Goal: Task Accomplishment & Management: Use online tool/utility

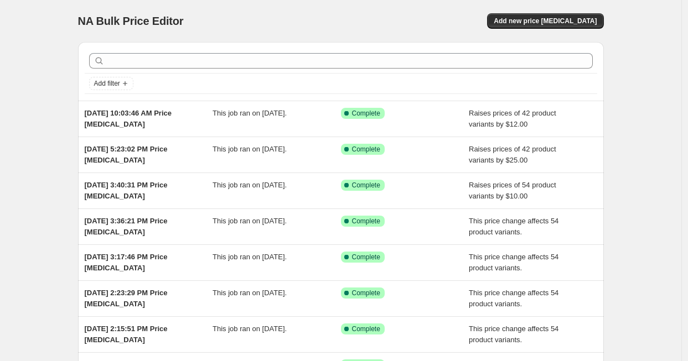
click at [669, 70] on div "NA Bulk Price Editor. This page is ready NA Bulk Price Editor Add new price [ME…" at bounding box center [340, 285] width 681 height 570
click at [568, 15] on button "Add new price [MEDICAL_DATA]" at bounding box center [545, 20] width 116 height 15
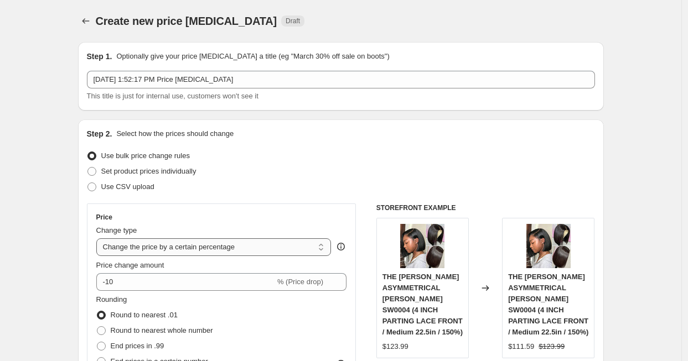
click at [182, 247] on select "Change the price to a certain amount Change the price by a certain amount Chang…" at bounding box center [213, 248] width 235 height 18
select select "by"
click at [99, 239] on select "Change the price to a certain amount Change the price by a certain amount Chang…" at bounding box center [213, 248] width 235 height 18
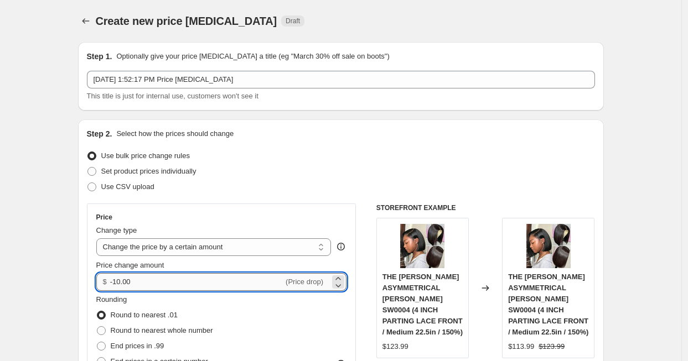
click at [147, 273] on input "-10.00" at bounding box center [196, 282] width 173 height 18
drag, startPoint x: 141, startPoint y: 281, endPoint x: 98, endPoint y: 282, distance: 42.6
click at [98, 282] on div "Price Change type Change the price to a certain amount Change the price by a ce…" at bounding box center [222, 304] width 270 height 200
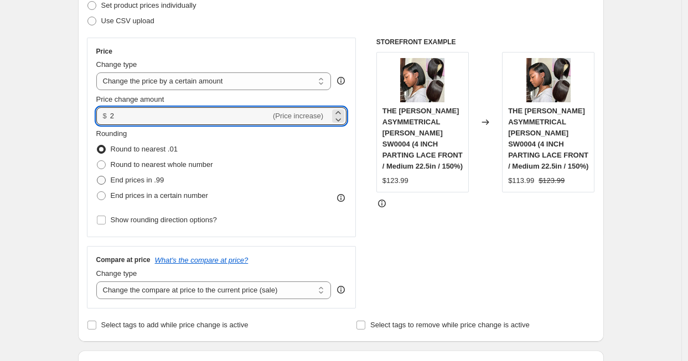
type input "2.00"
click at [151, 185] on span "End prices in .99" at bounding box center [138, 180] width 54 height 11
click at [97, 177] on input "End prices in .99" at bounding box center [97, 176] width 1 height 1
radio input "true"
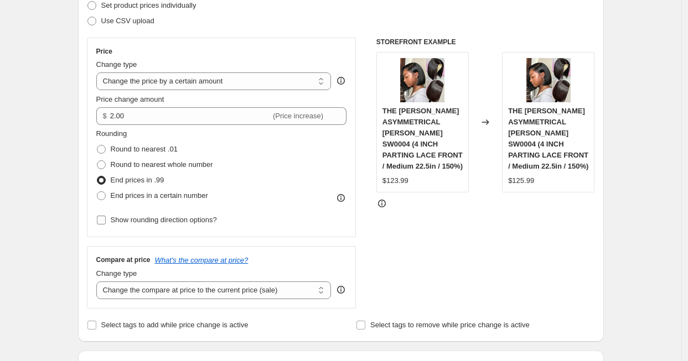
scroll to position [277, 0]
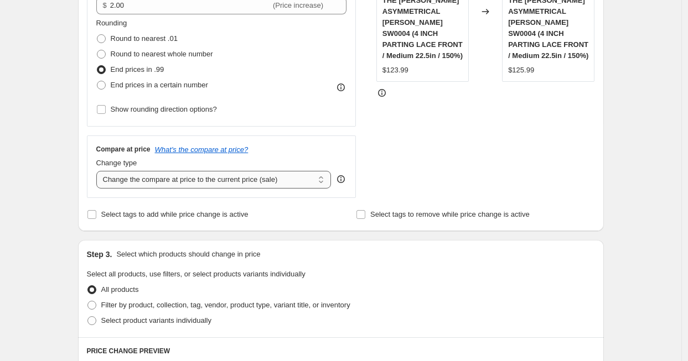
click at [167, 183] on select "Change the compare at price to the current price (sale) Change the compare at p…" at bounding box center [213, 180] width 235 height 18
select select "by"
click at [99, 171] on select "Change the compare at price to the current price (sale) Change the compare at p…" at bounding box center [213, 180] width 235 height 18
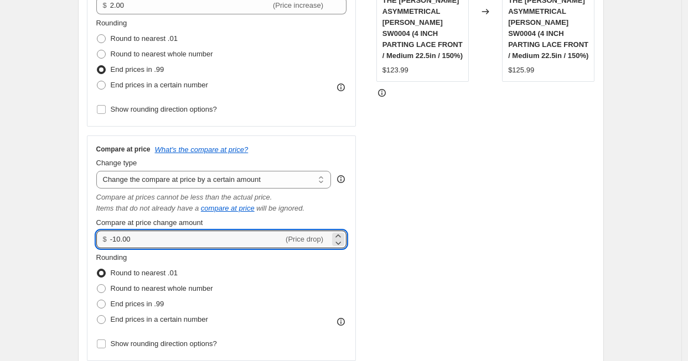
drag, startPoint x: 137, startPoint y: 236, endPoint x: 100, endPoint y: 240, distance: 37.8
click at [100, 240] on div "$ -10.00 (Price drop)" at bounding box center [221, 240] width 251 height 18
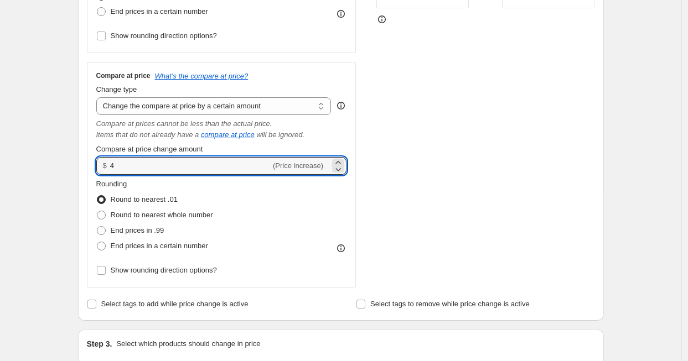
scroll to position [387, 0]
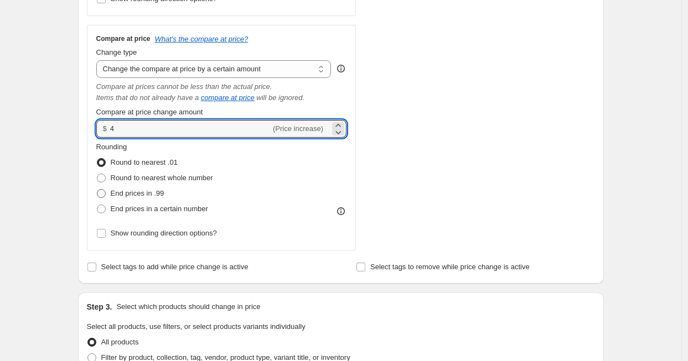
type input "4.00"
click at [151, 196] on span "End prices in .99" at bounding box center [138, 193] width 54 height 8
click at [97, 190] on input "End prices in .99" at bounding box center [97, 189] width 1 height 1
radio input "true"
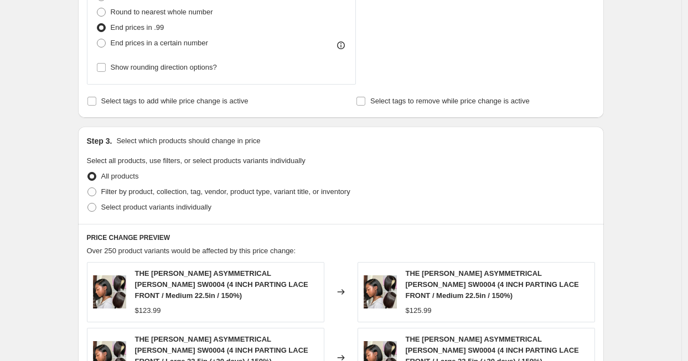
scroll to position [719, 0]
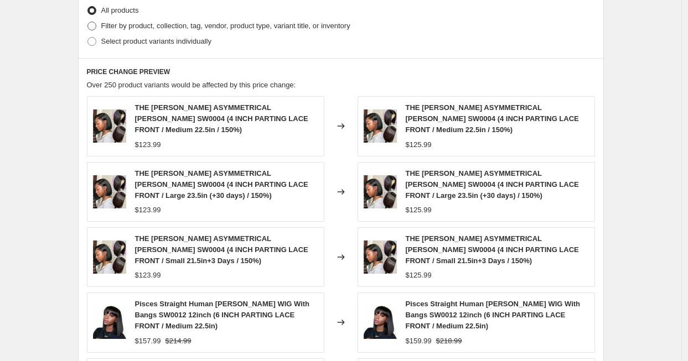
click at [267, 29] on span "Filter by product, collection, tag, vendor, product type, variant title, or inv…" at bounding box center [225, 25] width 249 height 11
click at [88, 22] on input "Filter by product, collection, tag, vendor, product type, variant title, or inv…" at bounding box center [87, 22] width 1 height 1
radio input "true"
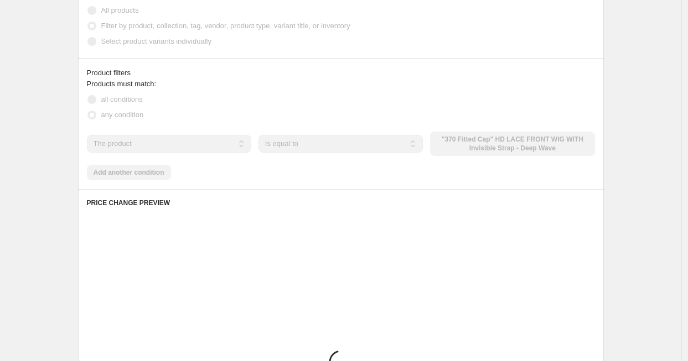
click at [507, 147] on div "The product The product's collection The product's tag The product's vendor The…" at bounding box center [341, 144] width 508 height 24
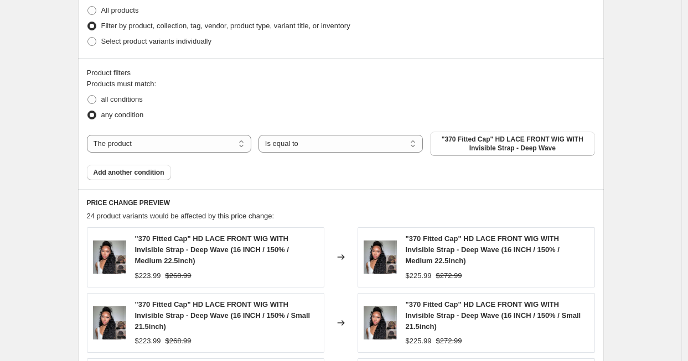
click at [507, 147] on span ""370 Fitted Cap" HD LACE FRONT WIG WITH Invisible Strap - Deep Wave" at bounding box center [512, 144] width 151 height 18
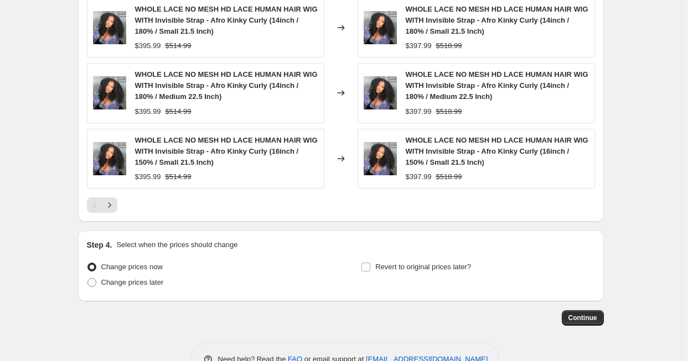
scroll to position [1118, 0]
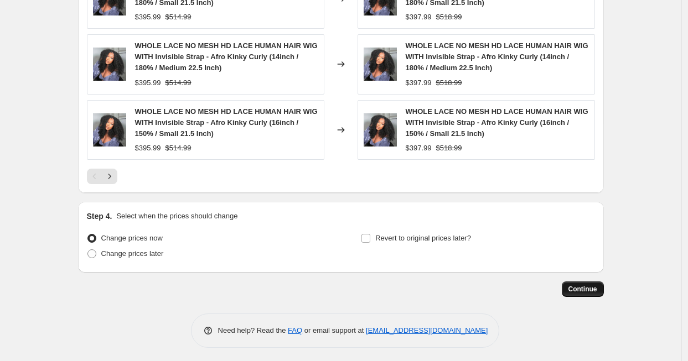
click at [592, 285] on span "Continue" at bounding box center [582, 289] width 29 height 9
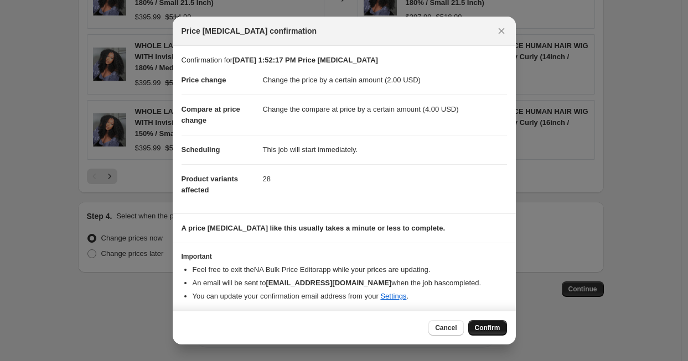
click at [486, 327] on span "Confirm" at bounding box center [487, 328] width 25 height 9
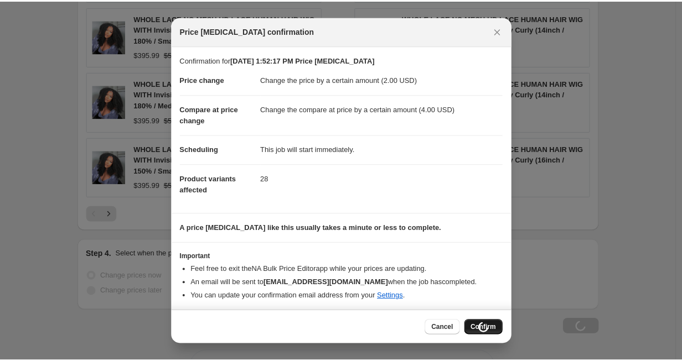
scroll to position [1156, 0]
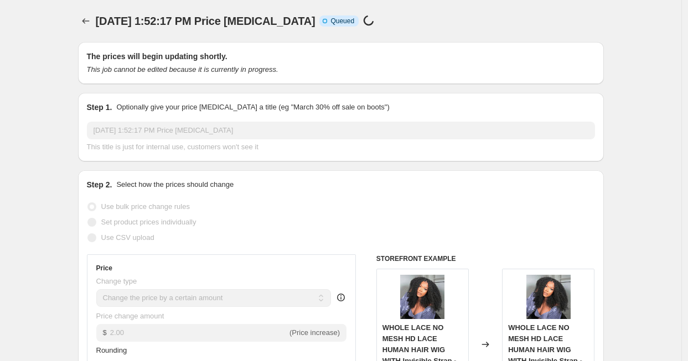
select select "by"
